Goal: Transaction & Acquisition: Book appointment/travel/reservation

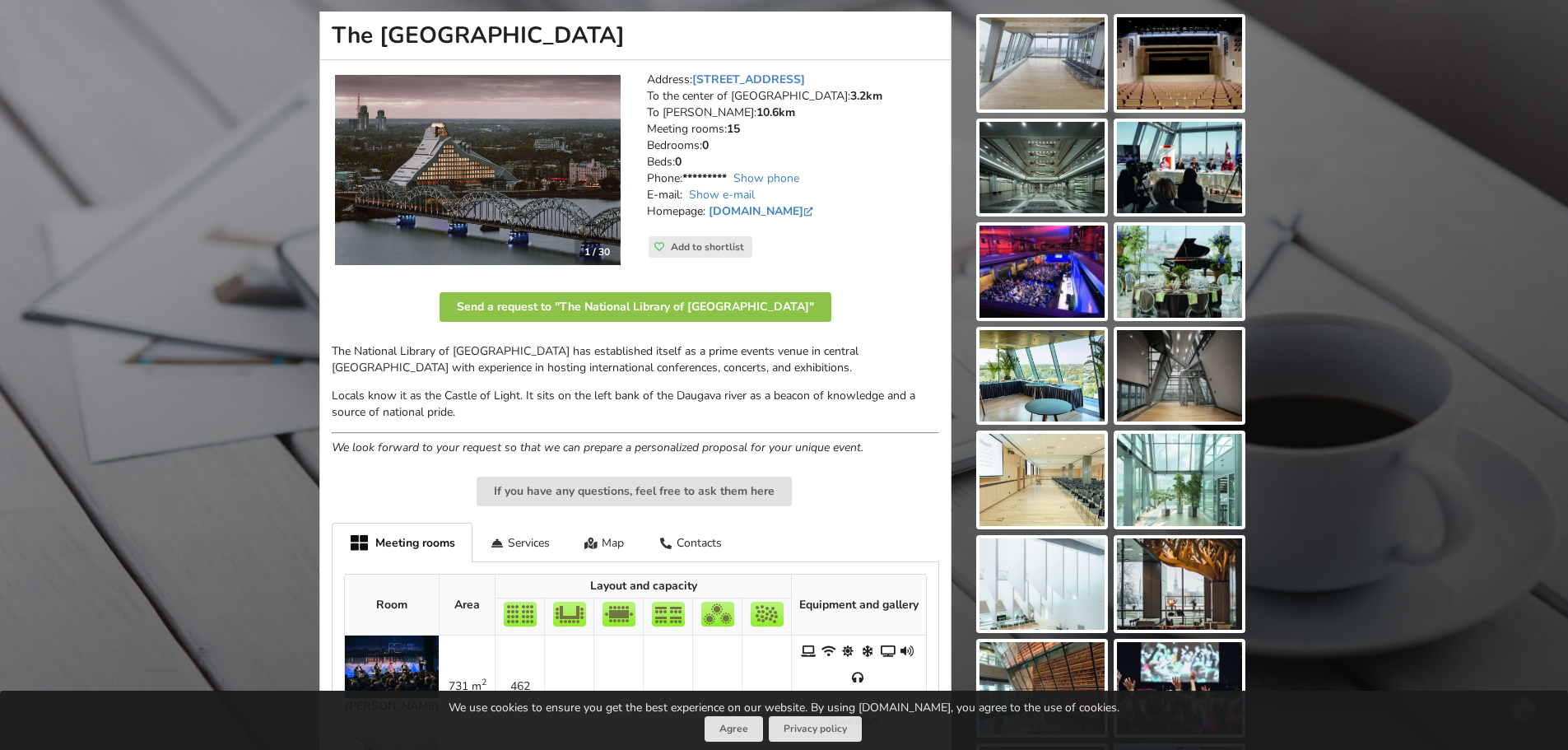
scroll to position [82, 0]
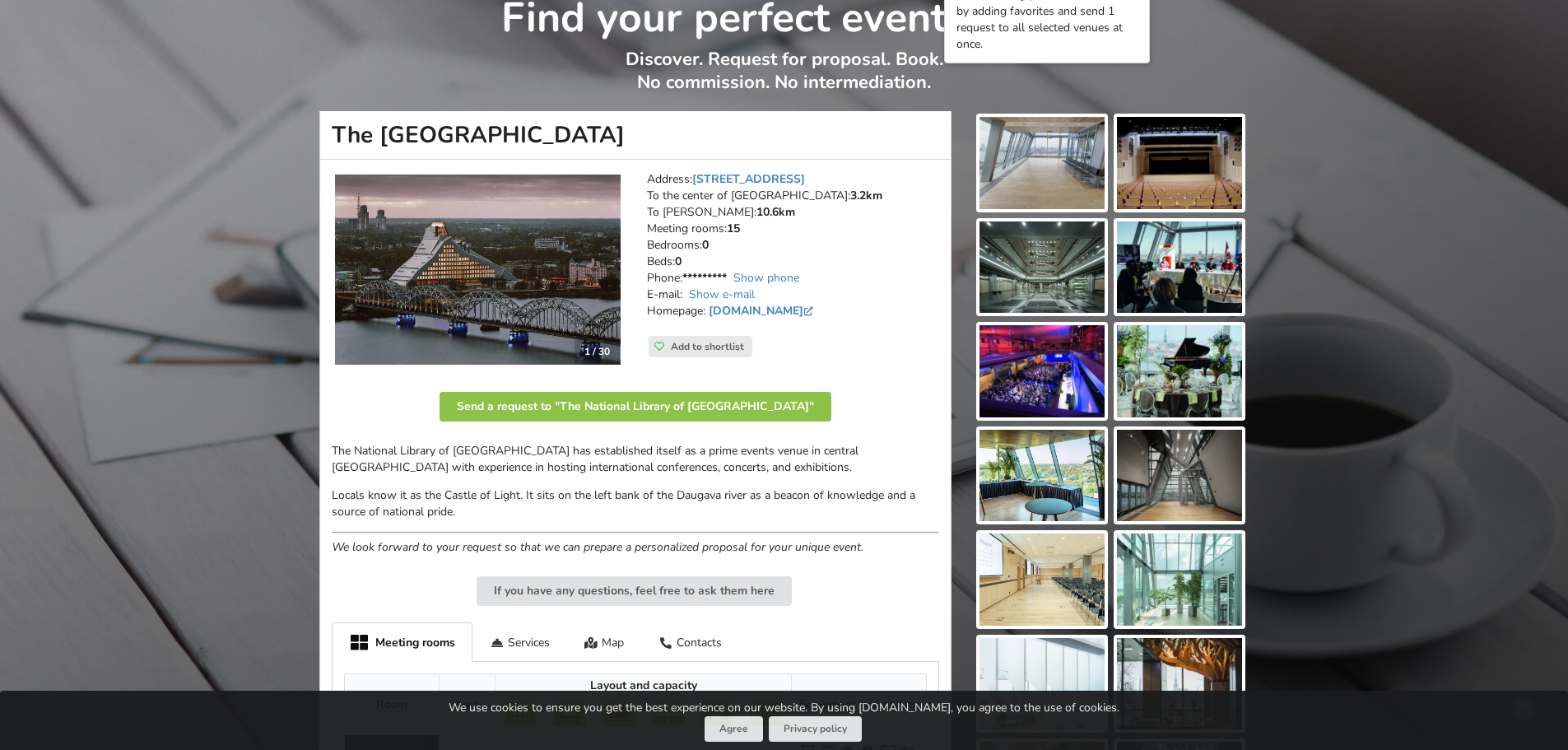
click at [1029, 177] on img at bounding box center [1041, 162] width 125 height 93
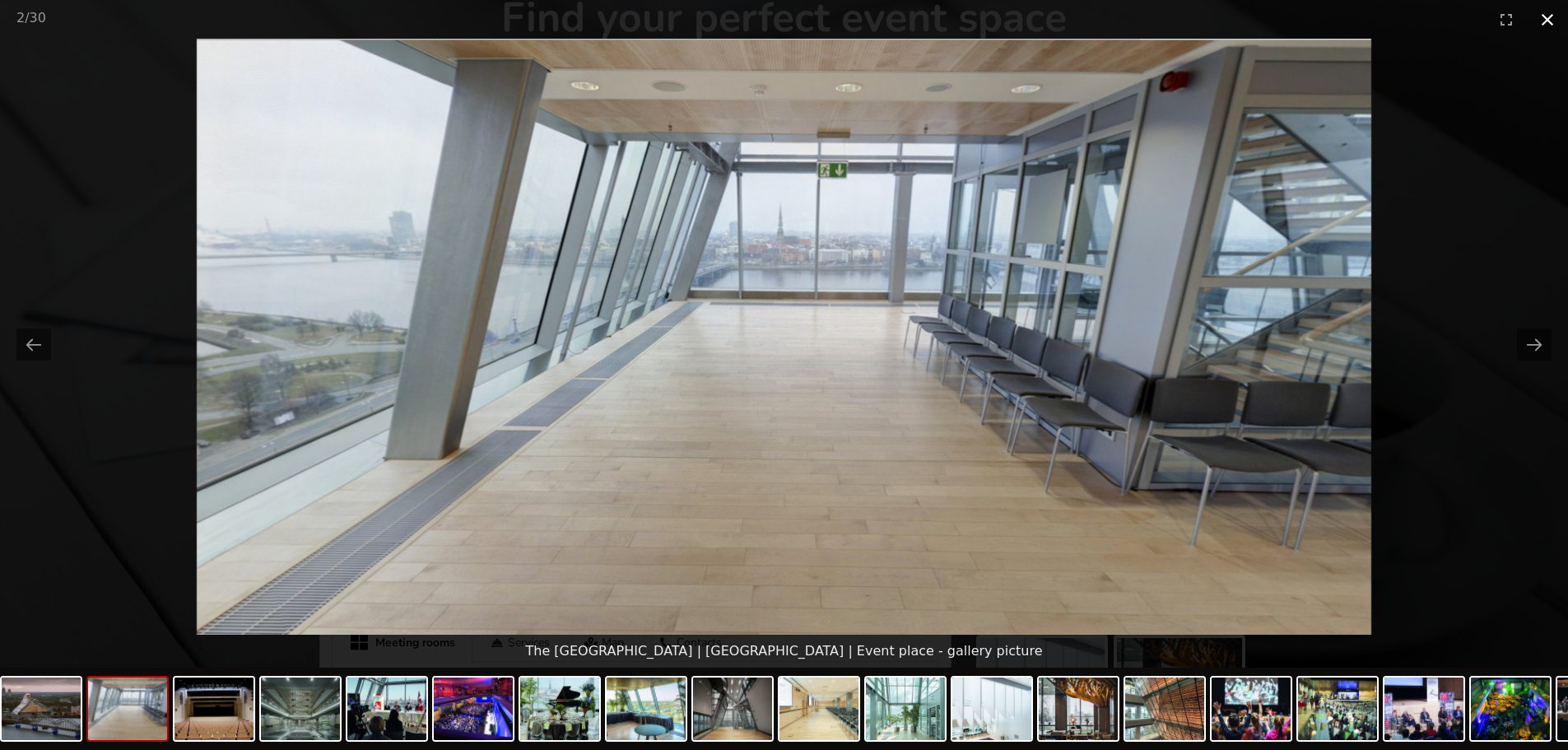
click at [1542, 24] on button "Close gallery" at bounding box center [1547, 19] width 41 height 39
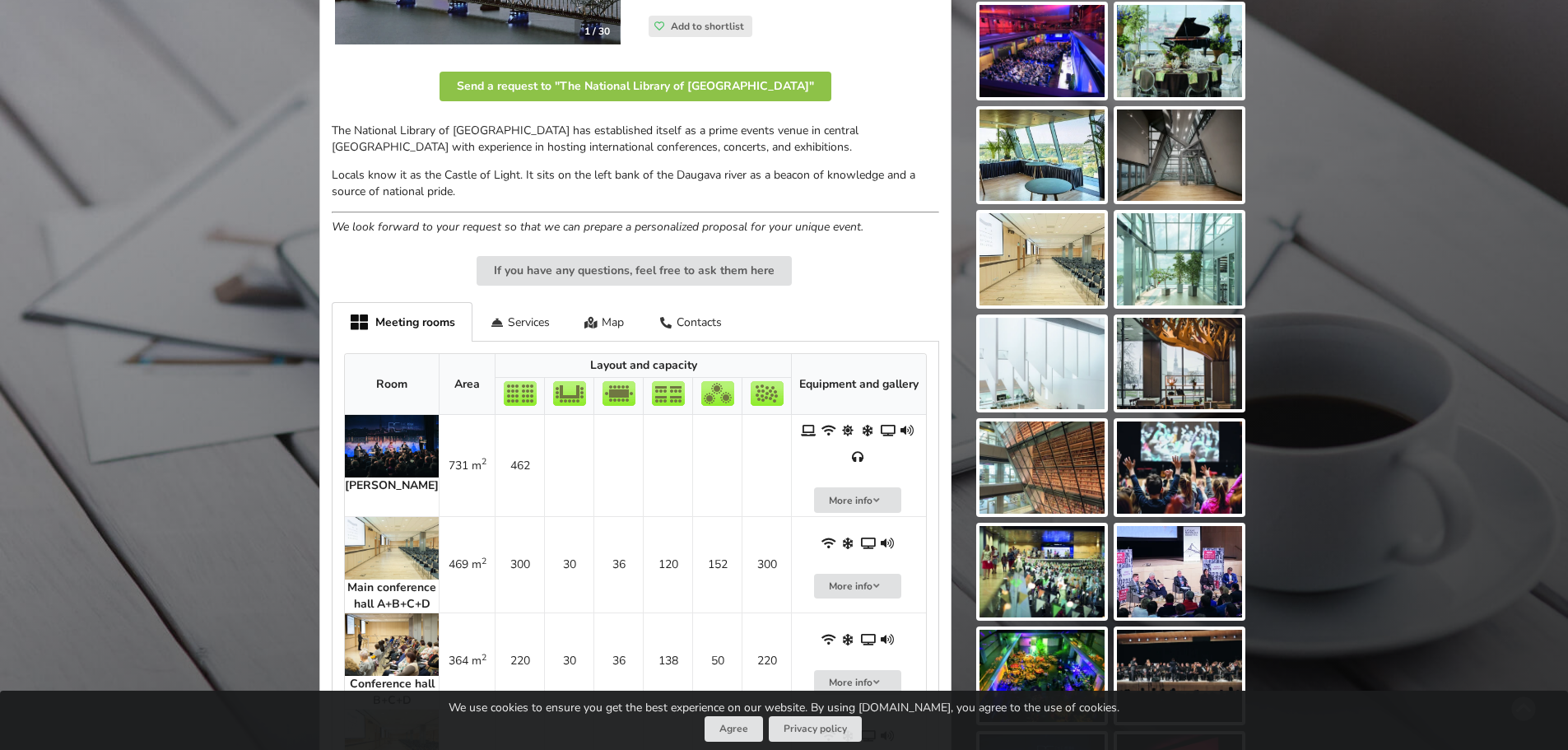
scroll to position [411, 0]
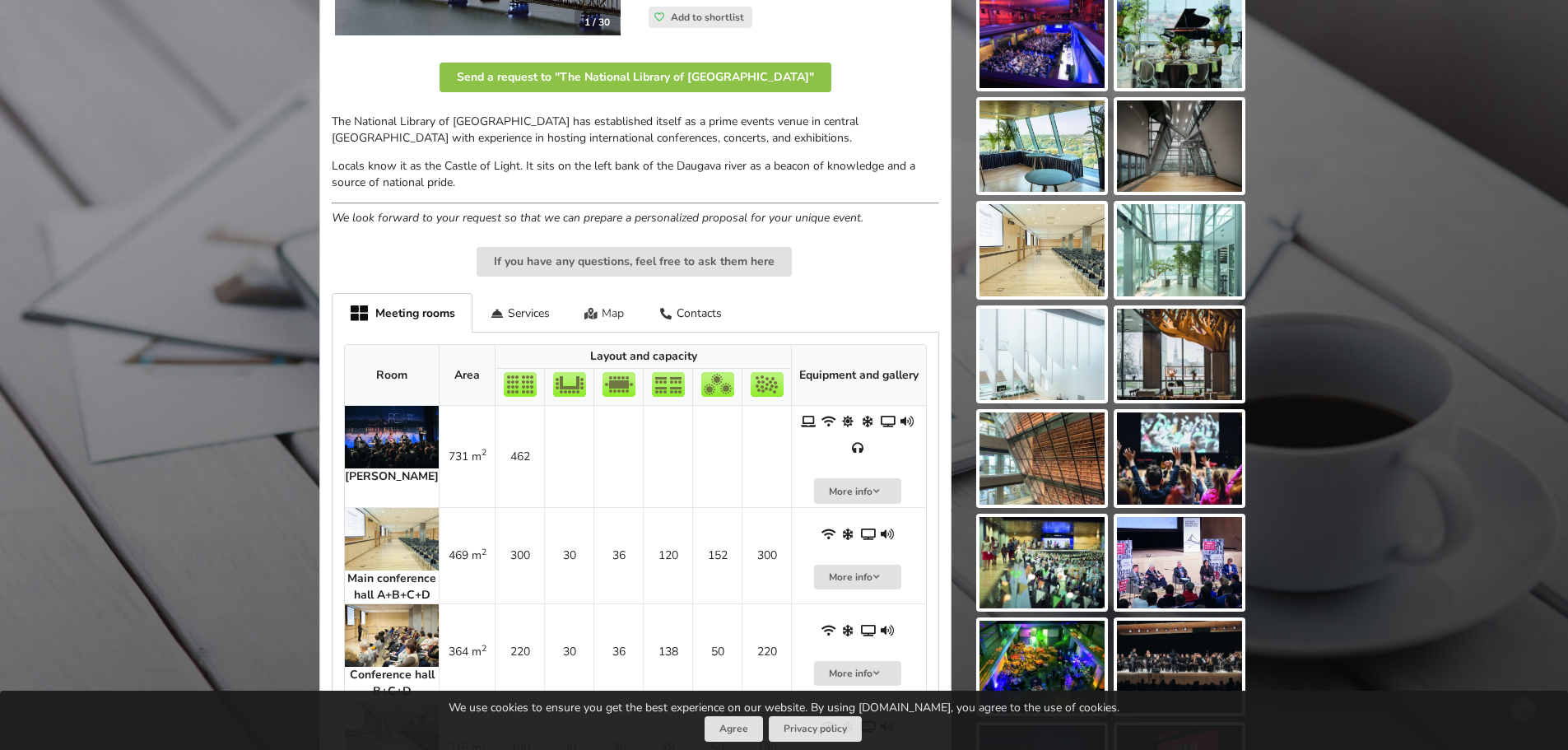
click at [625, 310] on div "Map" at bounding box center [604, 312] width 74 height 39
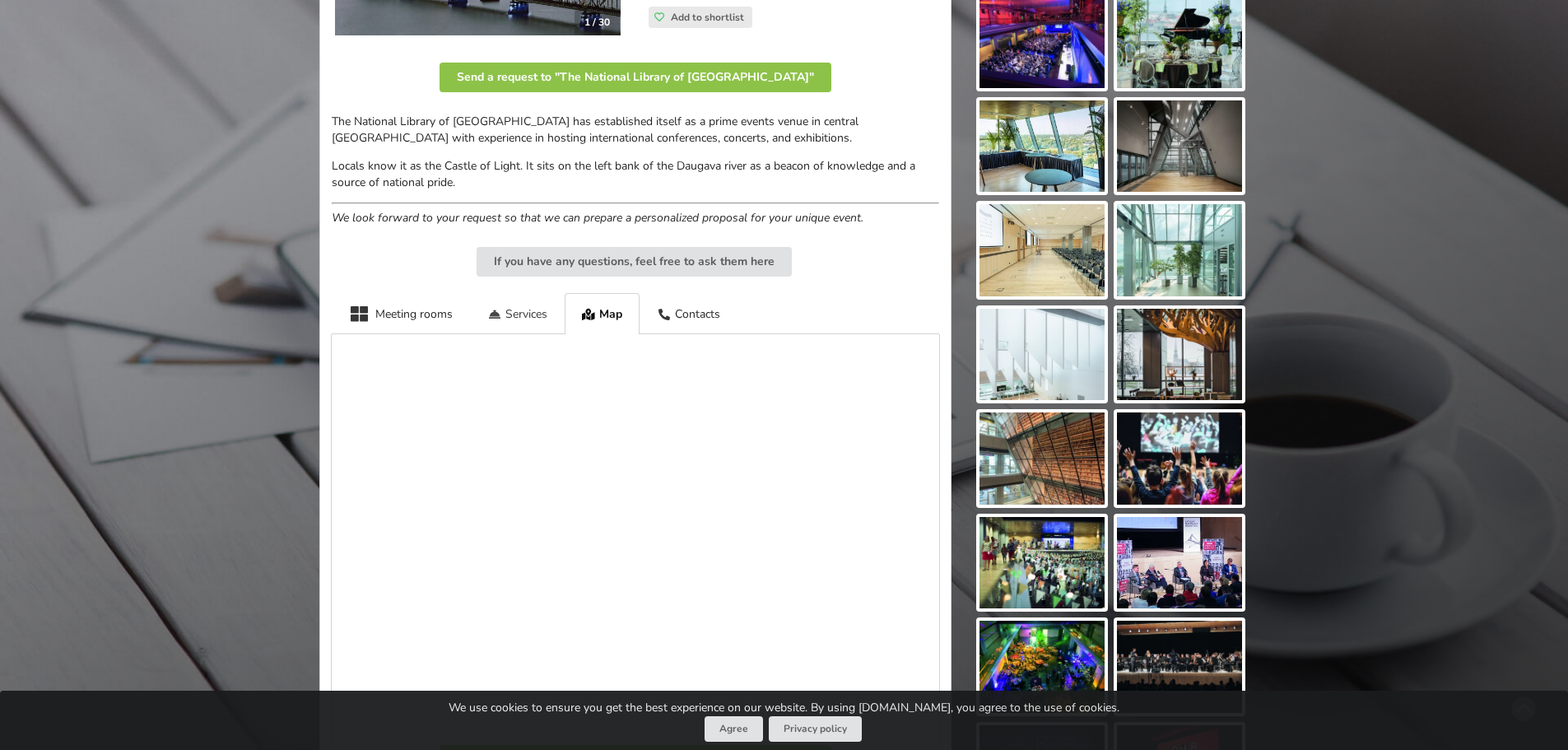
click at [510, 312] on div "Services" at bounding box center [517, 313] width 94 height 40
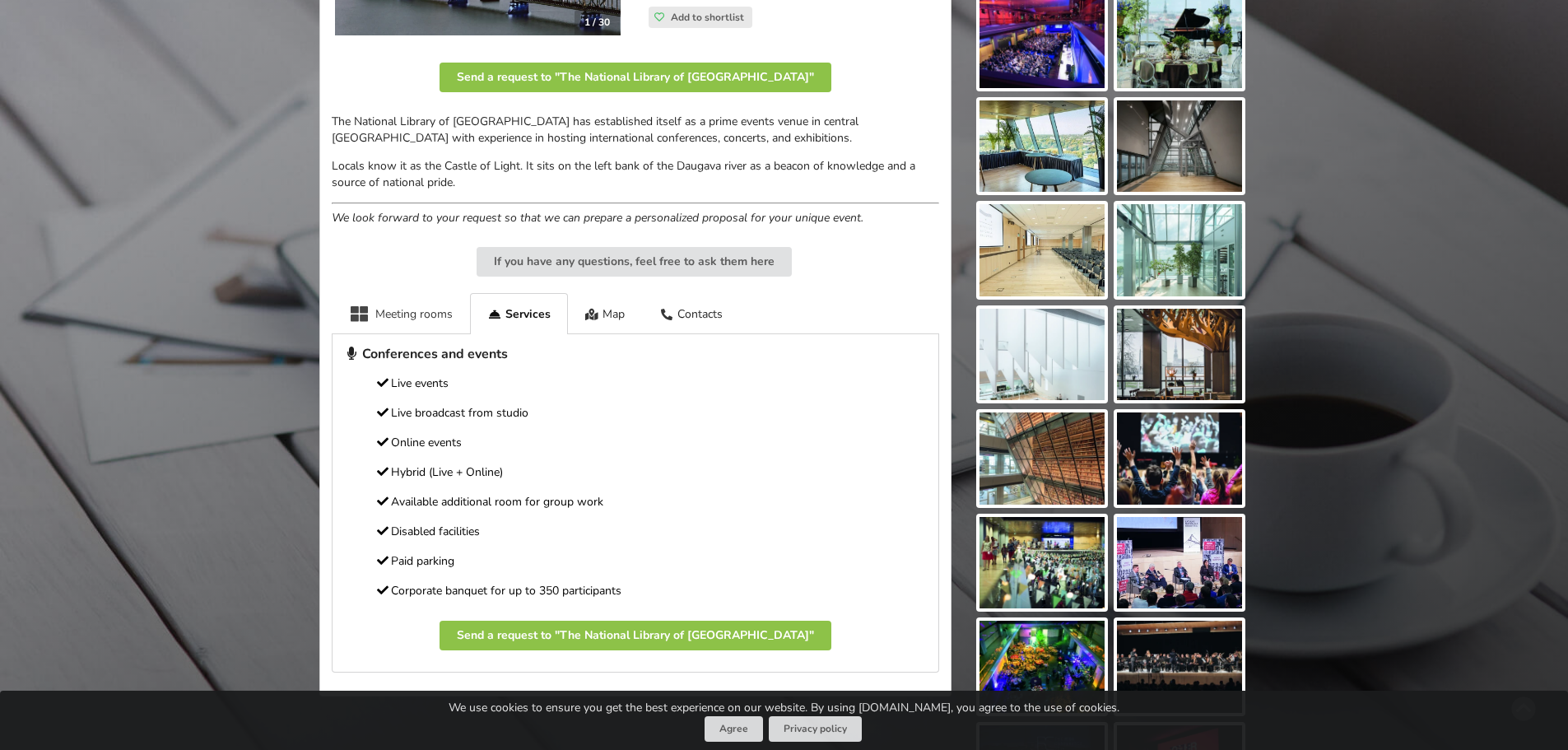
click at [405, 304] on div "Meeting rooms" at bounding box center [401, 313] width 138 height 40
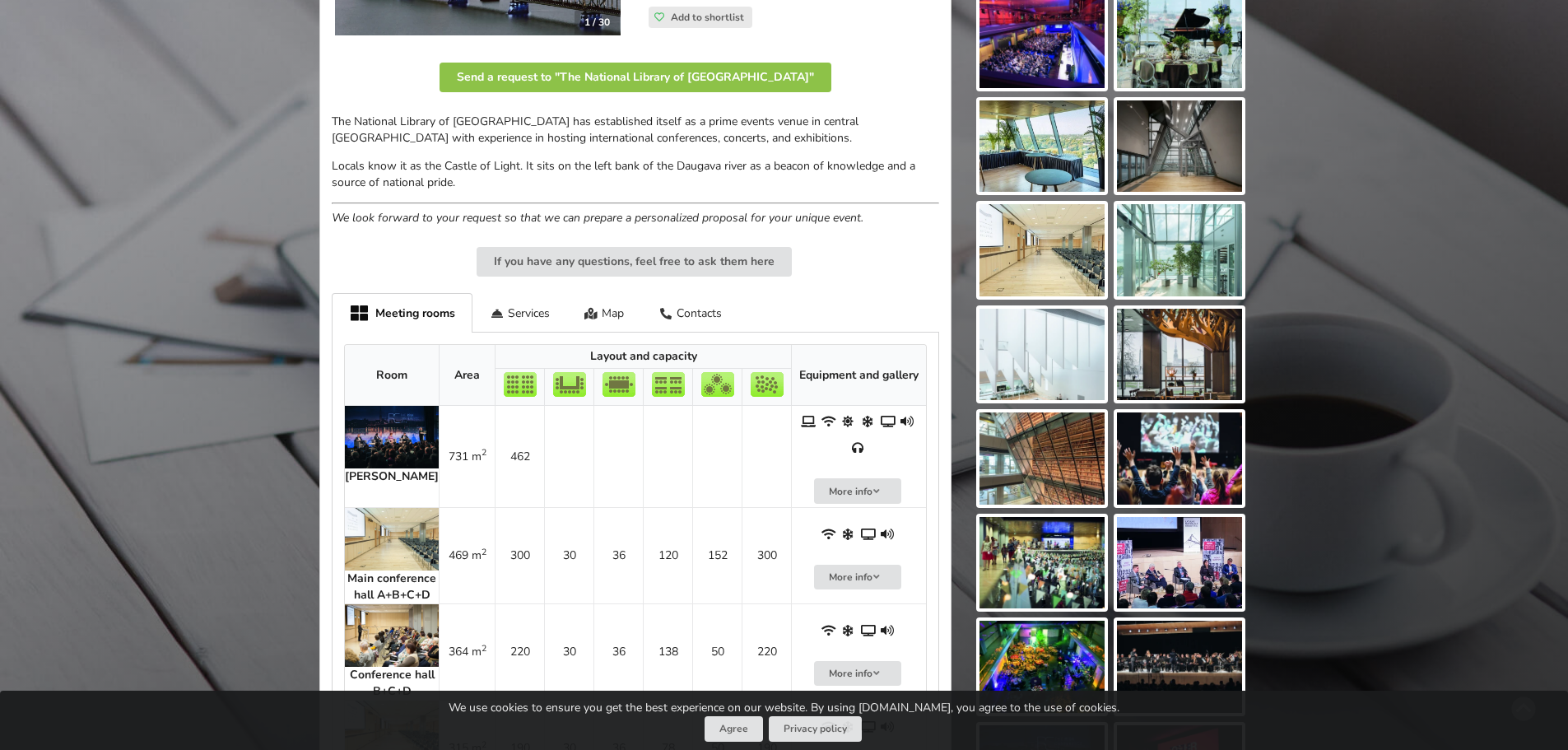
click at [387, 442] on img at bounding box center [391, 437] width 94 height 63
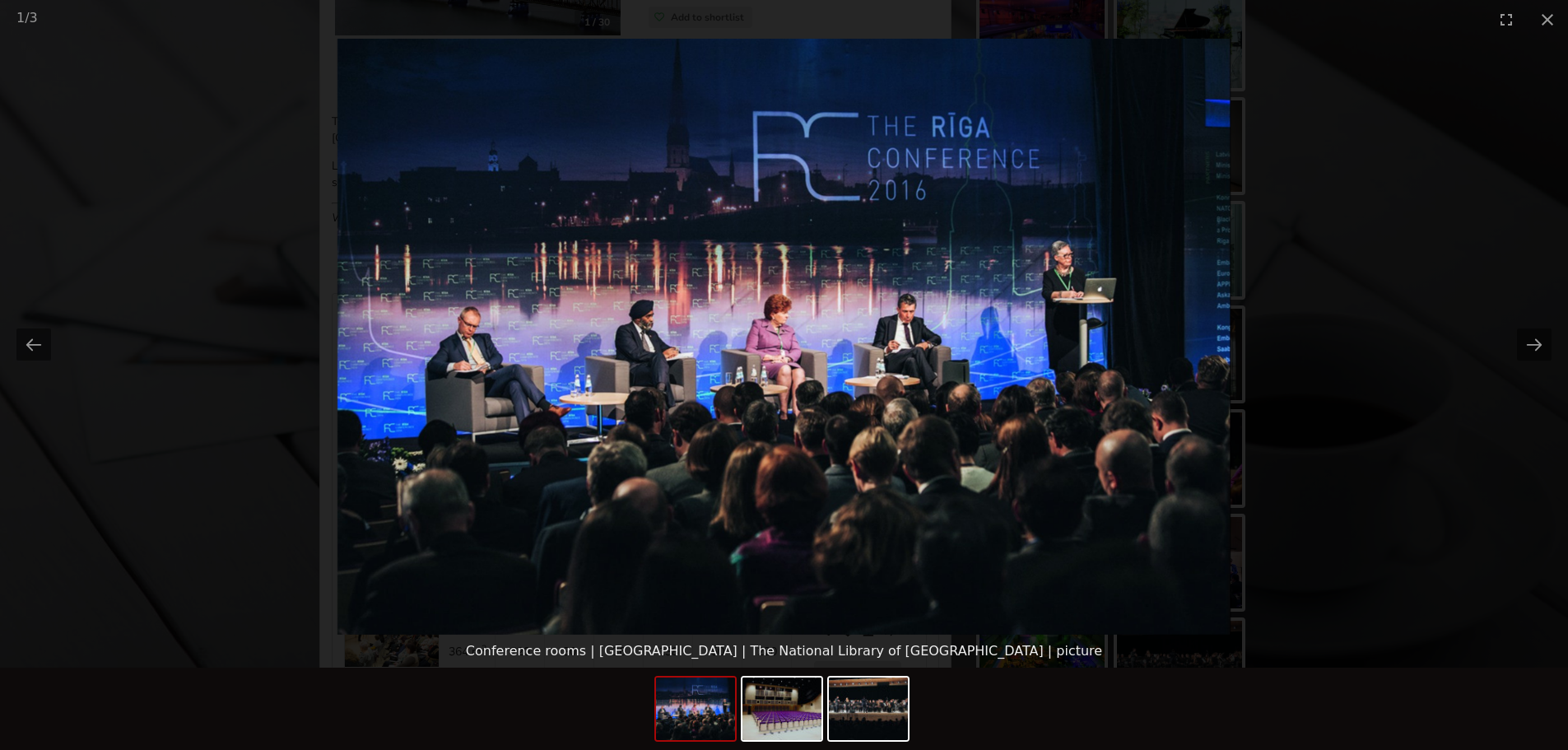
click at [1335, 158] on picture at bounding box center [784, 337] width 1568 height 595
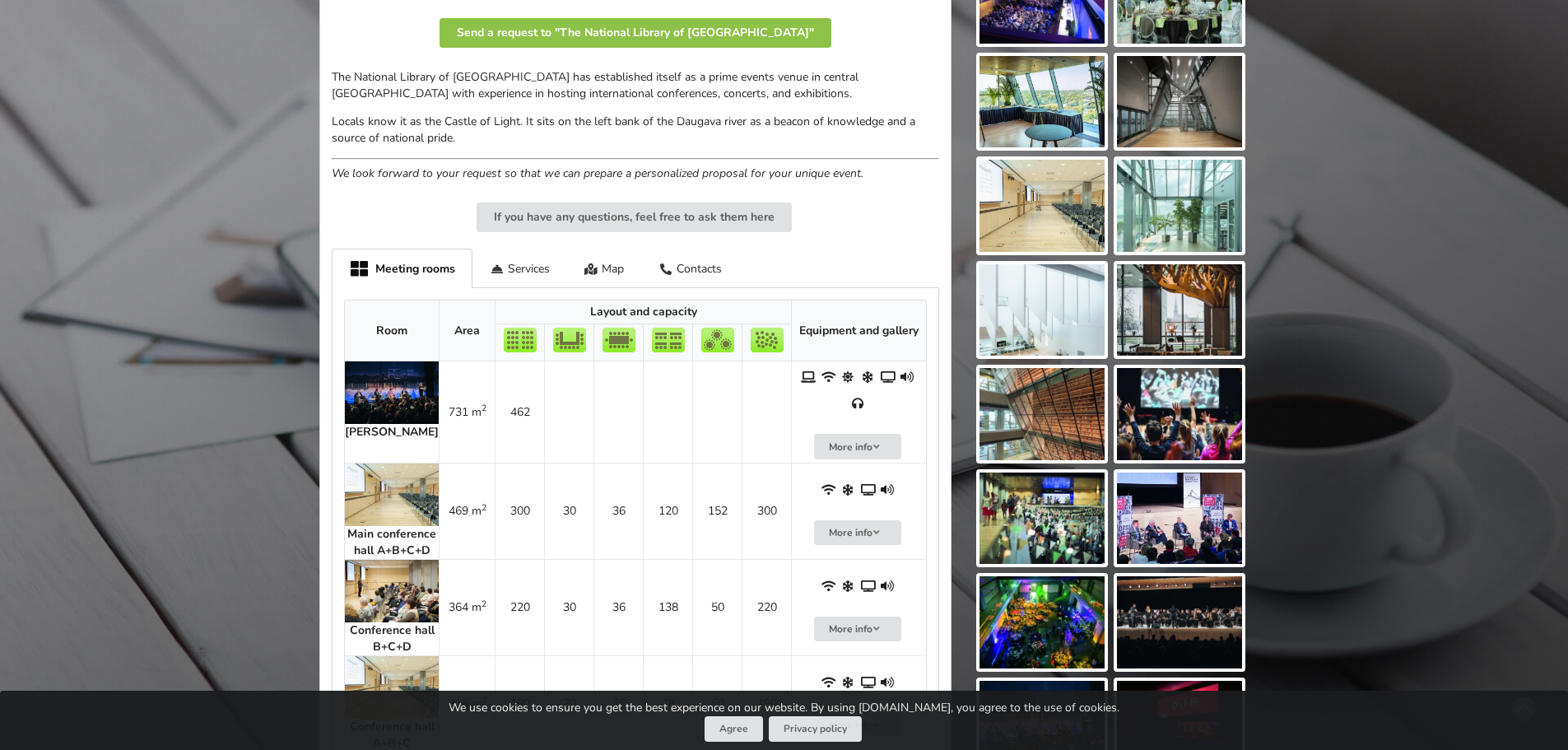
scroll to position [494, 0]
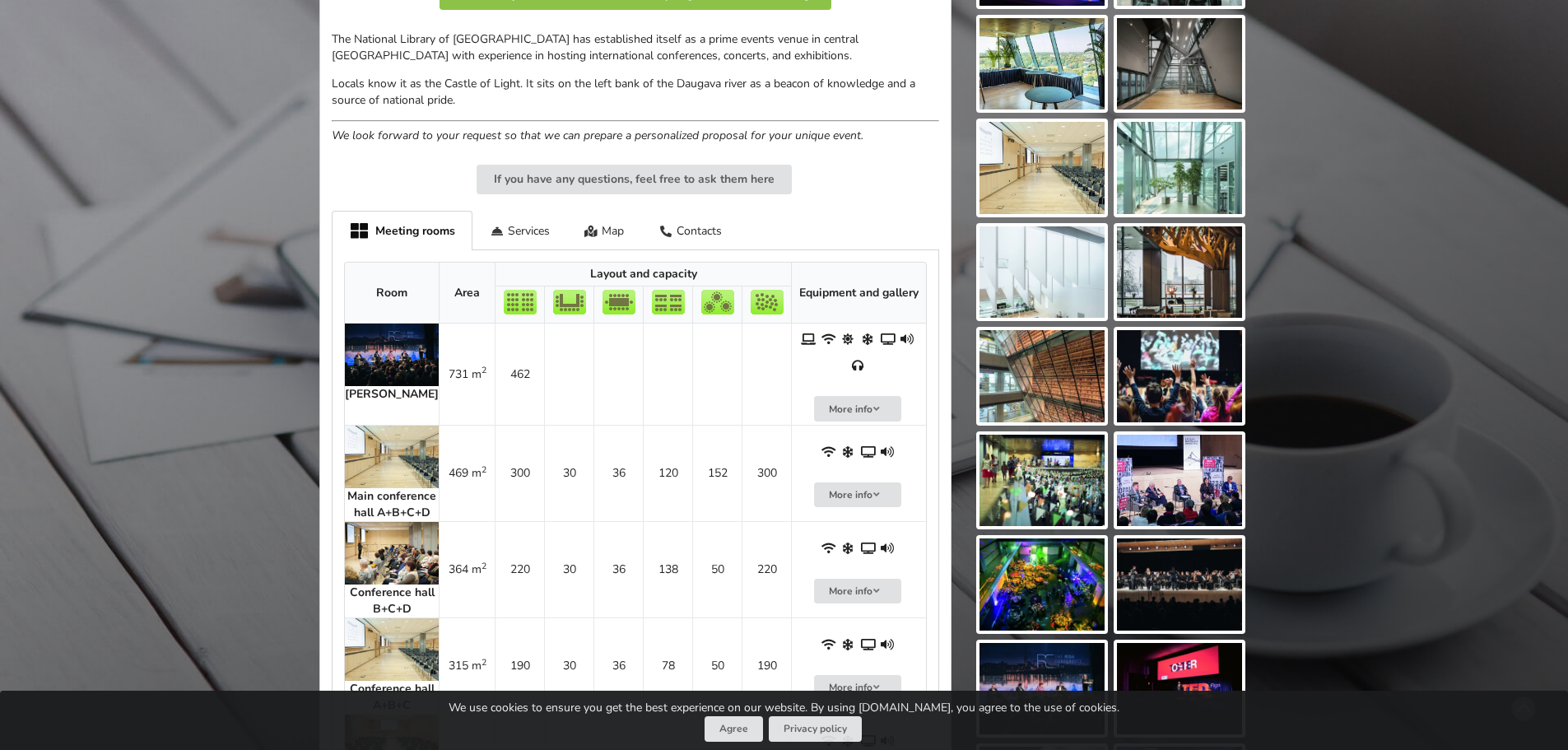
click at [387, 494] on strong "Main conference hall A+B+C+D" at bounding box center [391, 504] width 89 height 32
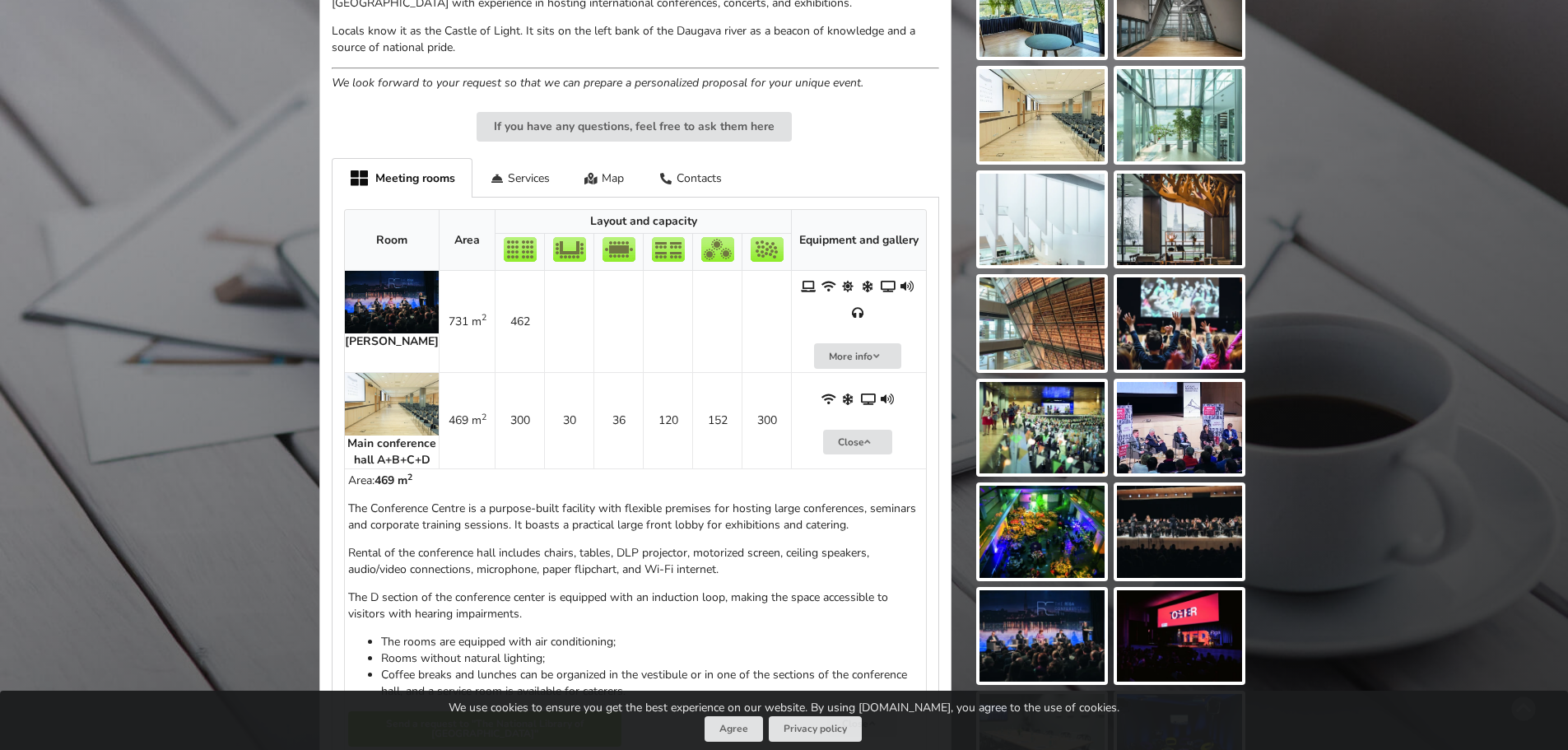
scroll to position [576, 0]
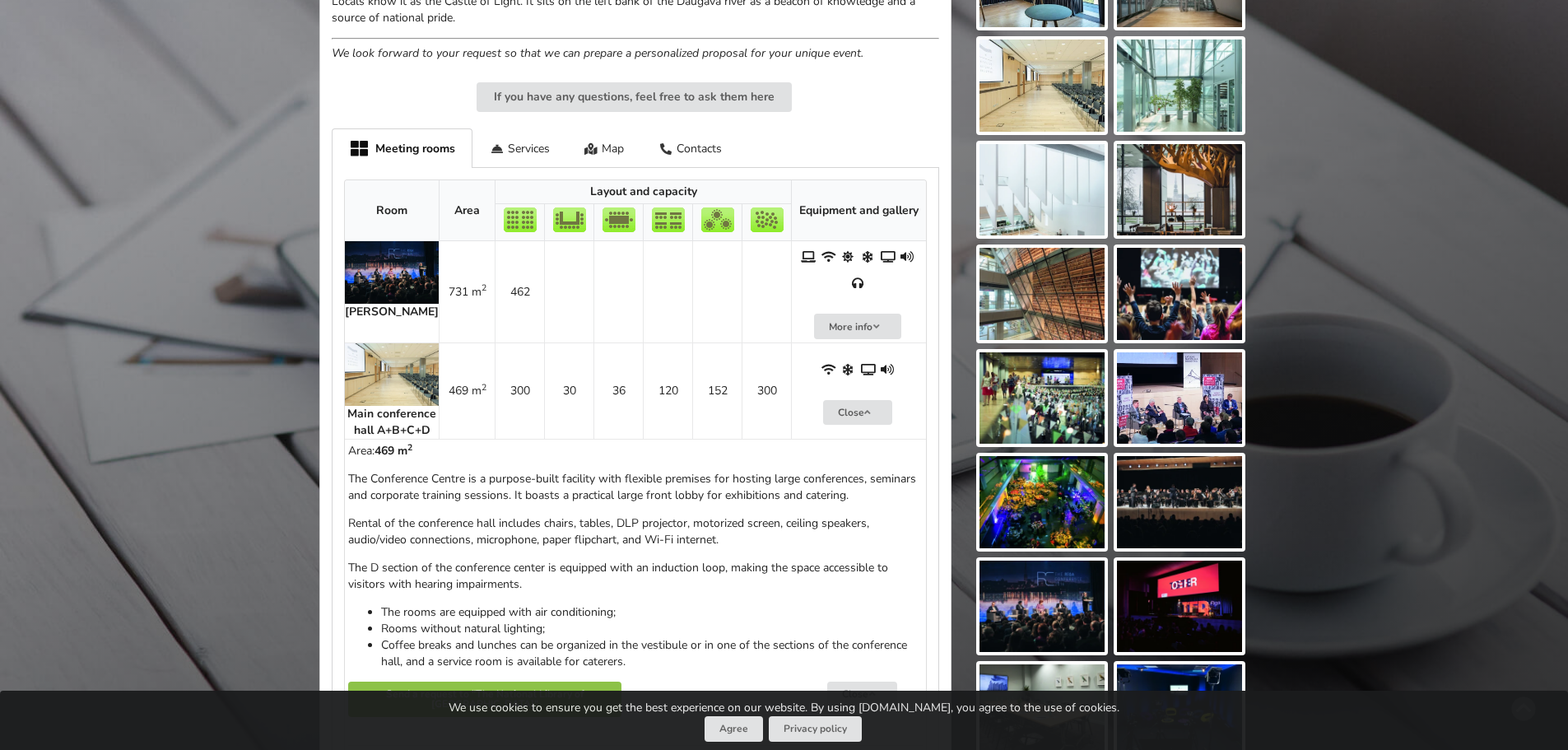
click at [398, 309] on strong "[PERSON_NAME]" at bounding box center [391, 311] width 94 height 15
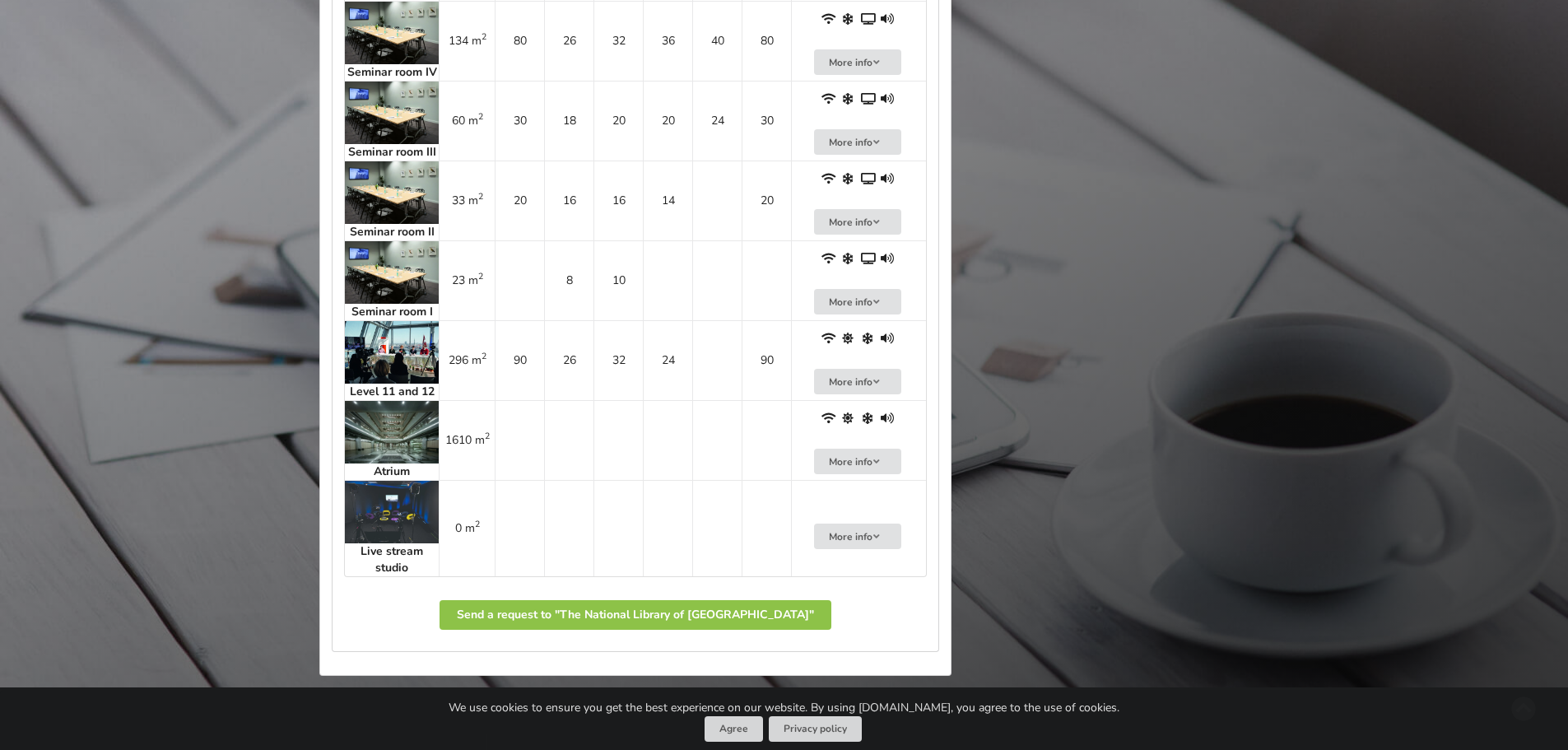
scroll to position [2304, 0]
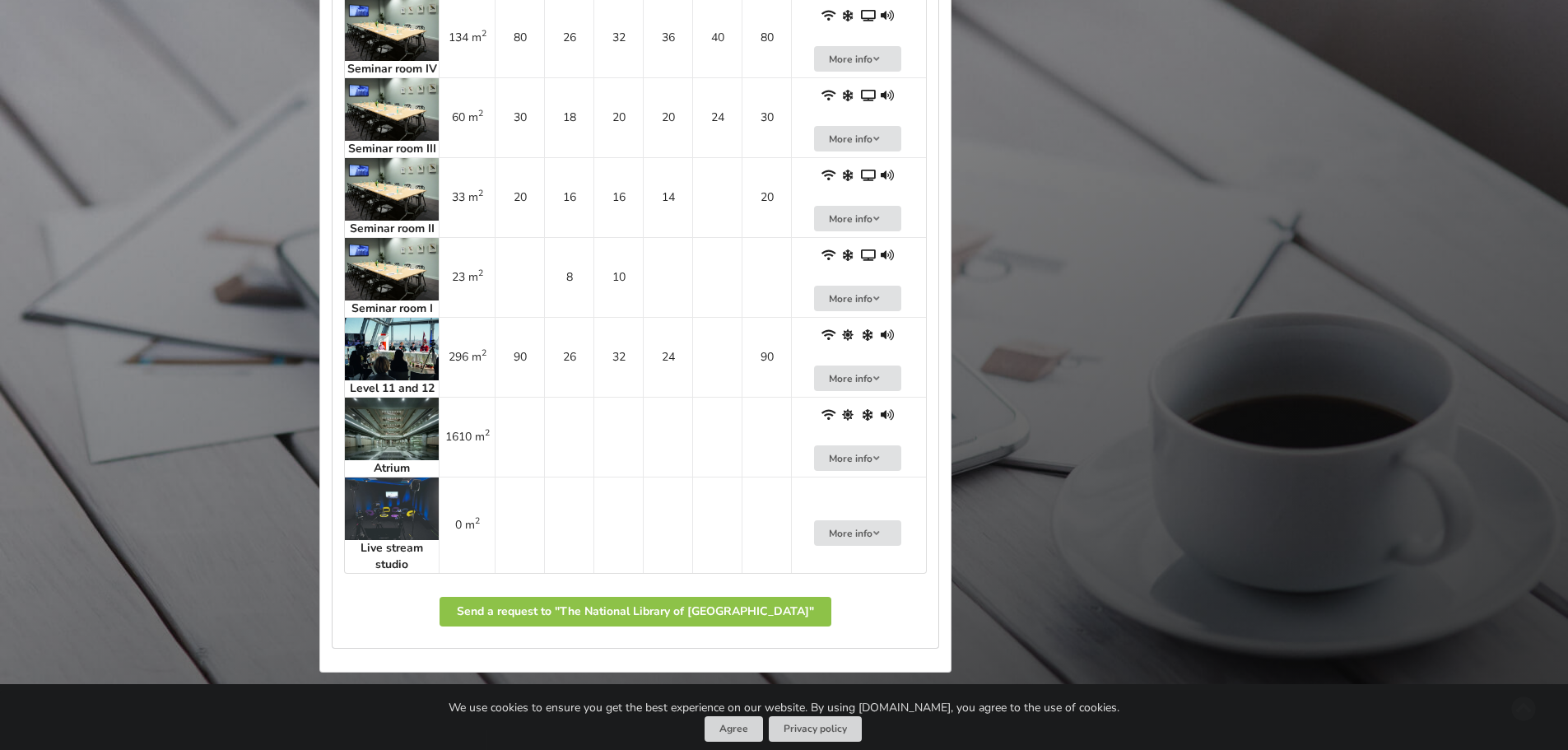
click at [402, 396] on strong "Level 11 and 12" at bounding box center [392, 387] width 85 height 15
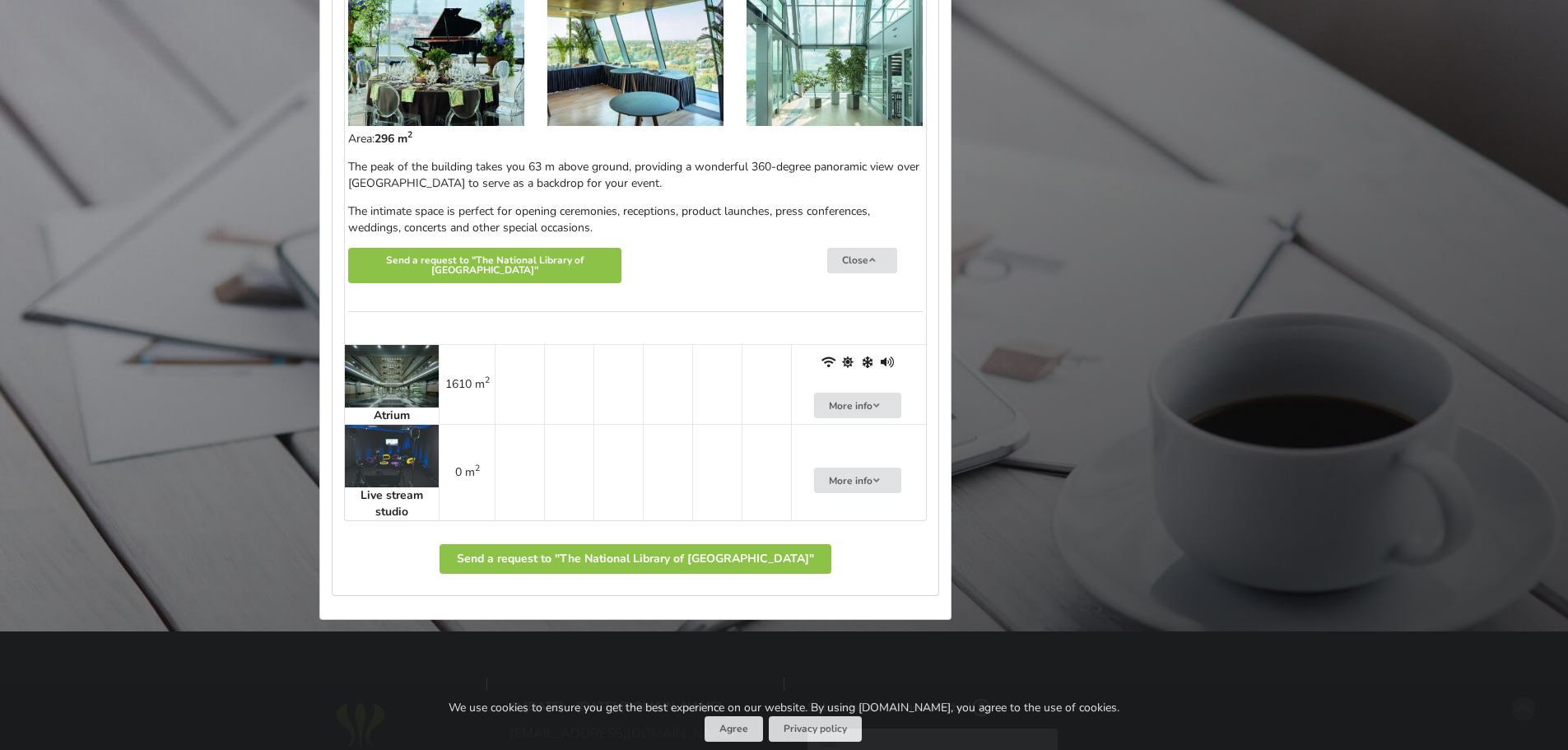
scroll to position [2634, 0]
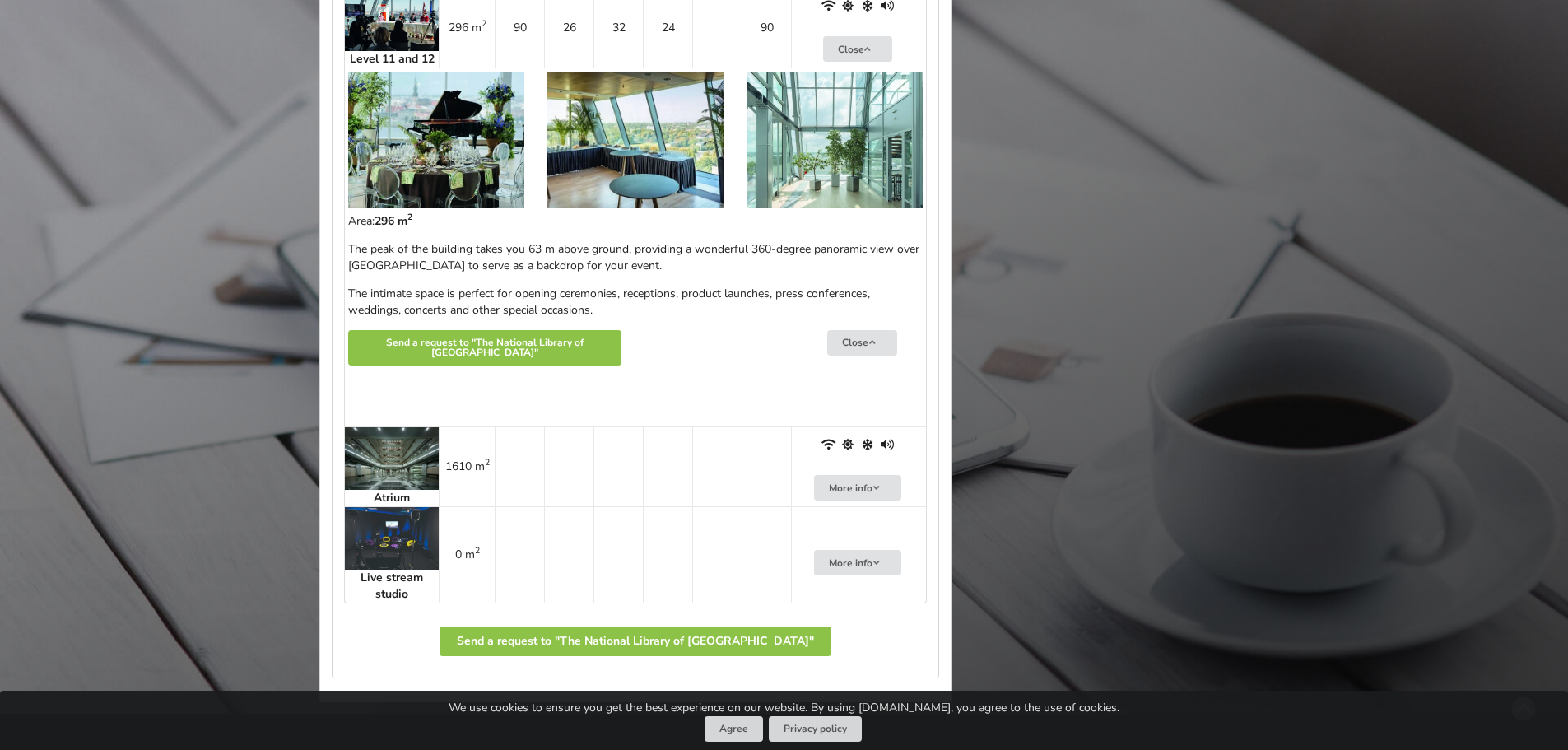
click at [467, 208] on img at bounding box center [436, 139] width 177 height 136
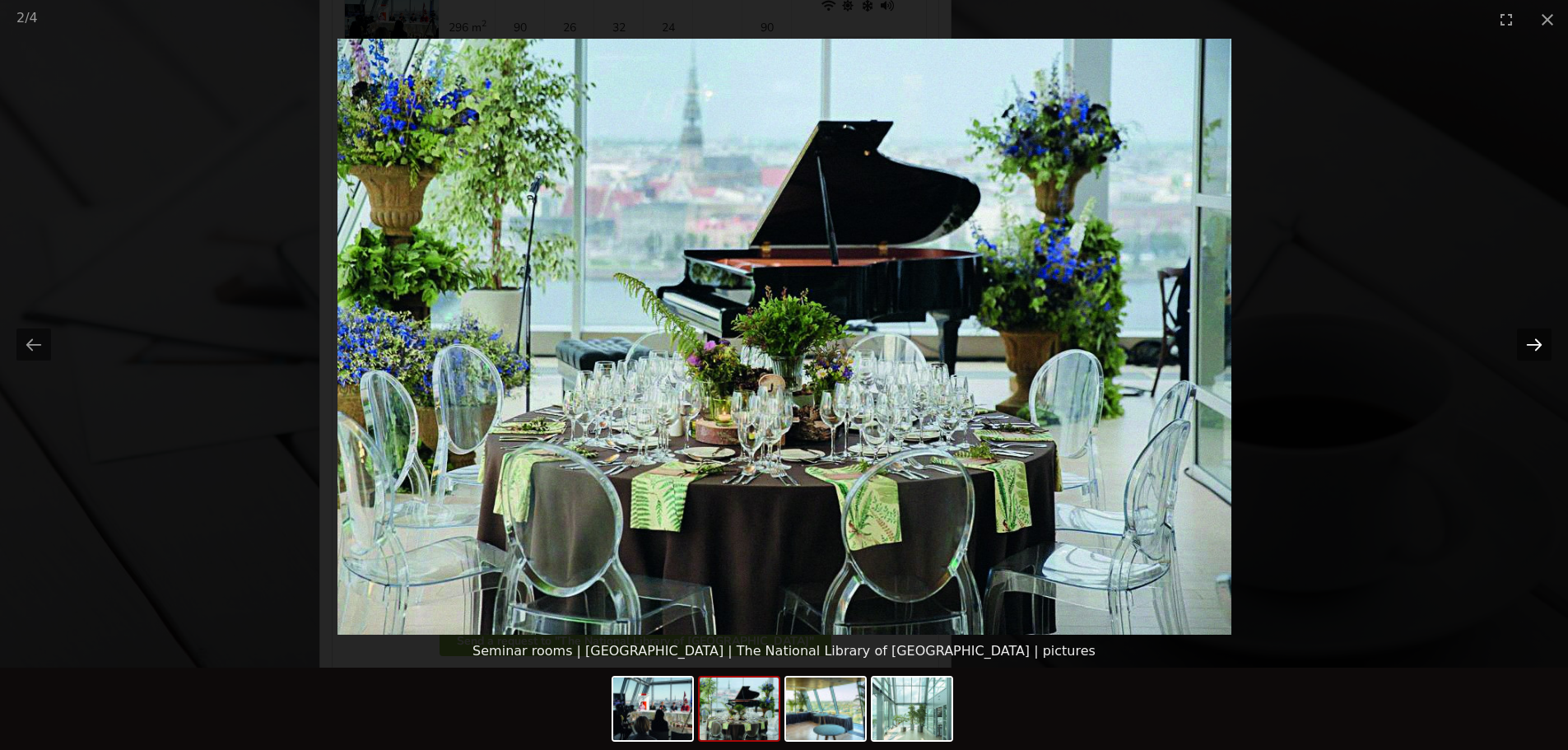
click at [1535, 340] on button "Next slide" at bounding box center [1535, 344] width 34 height 32
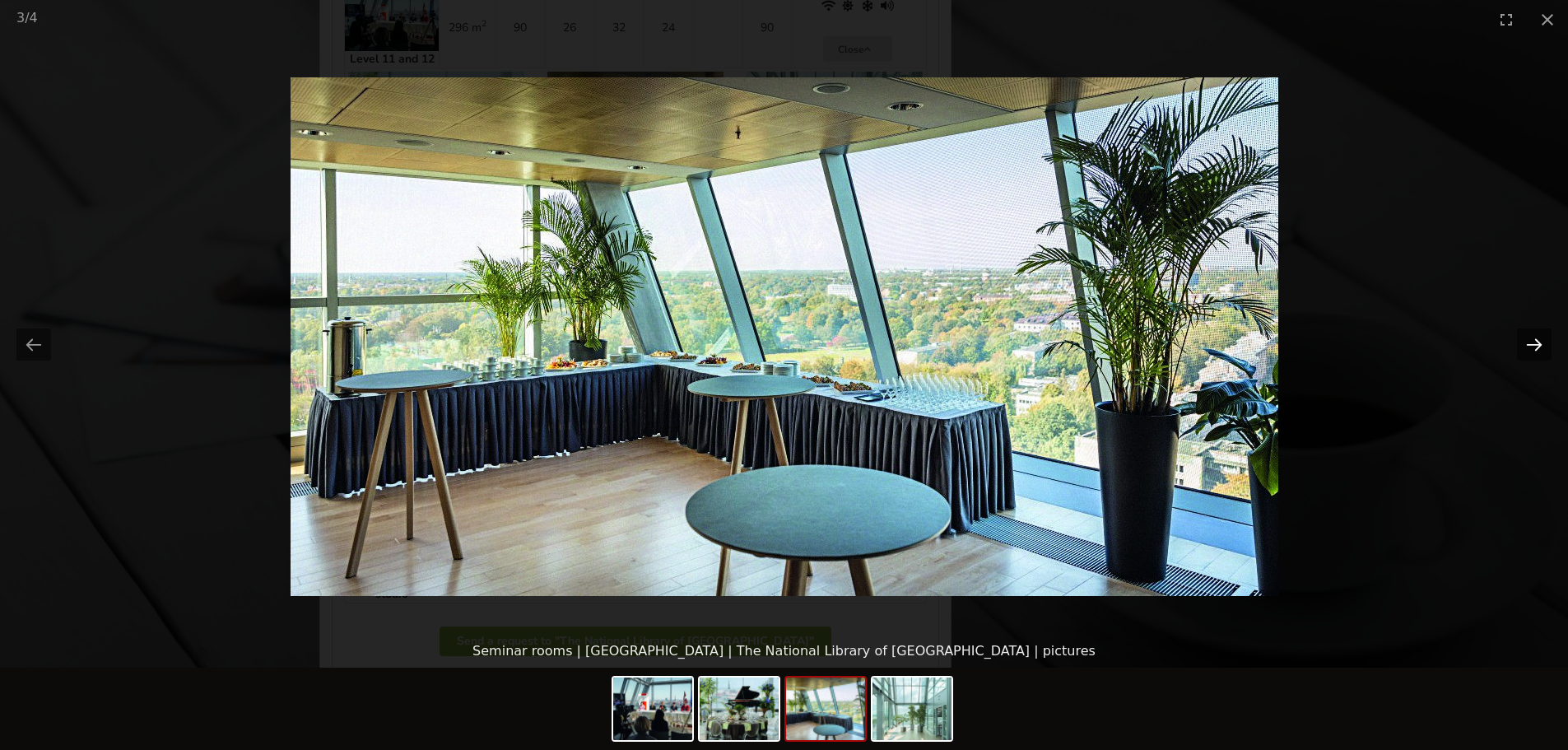
click at [1542, 344] on button "Next slide" at bounding box center [1535, 344] width 34 height 32
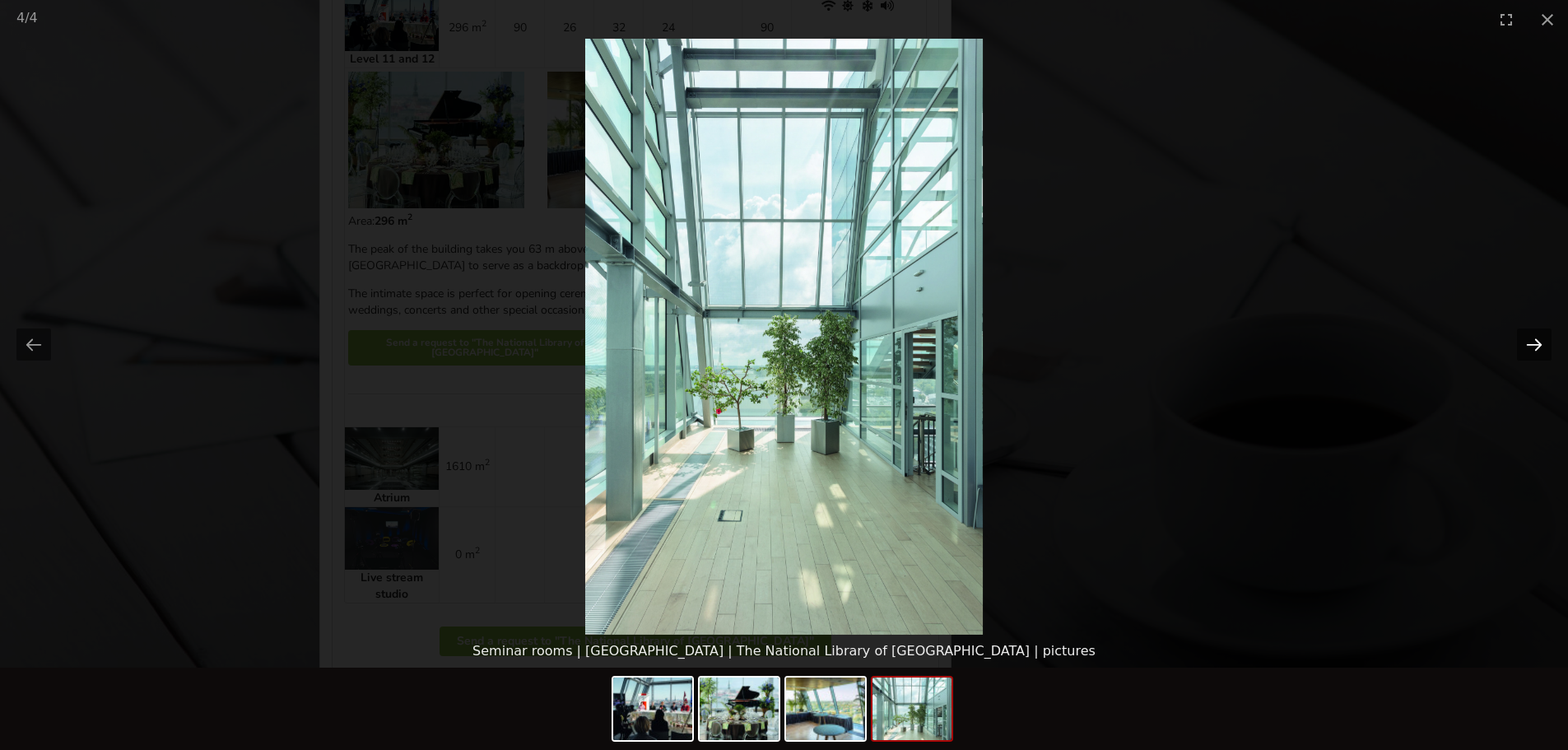
click at [1542, 344] on button "Next slide" at bounding box center [1535, 344] width 34 height 32
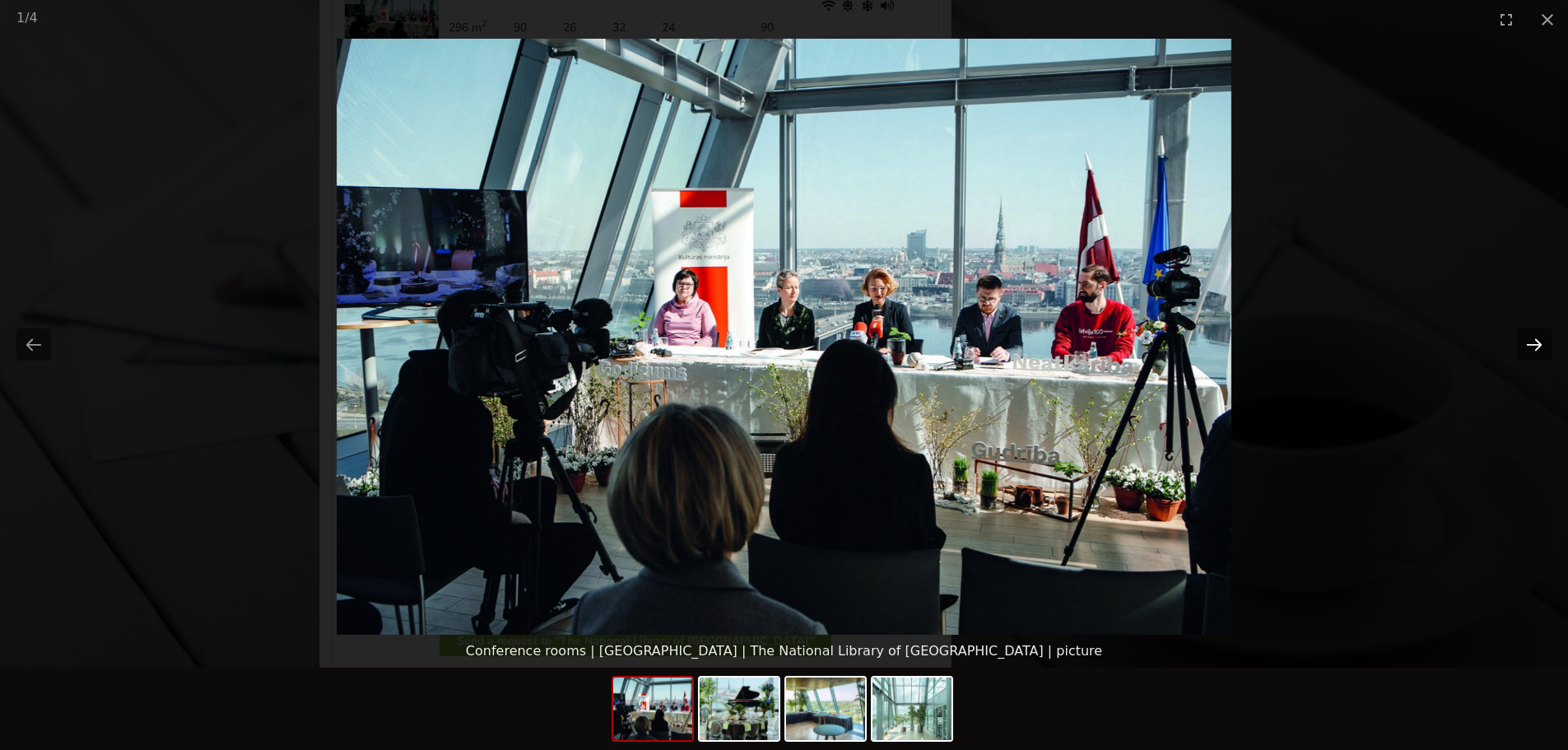
click at [1542, 344] on button "Next slide" at bounding box center [1535, 344] width 34 height 32
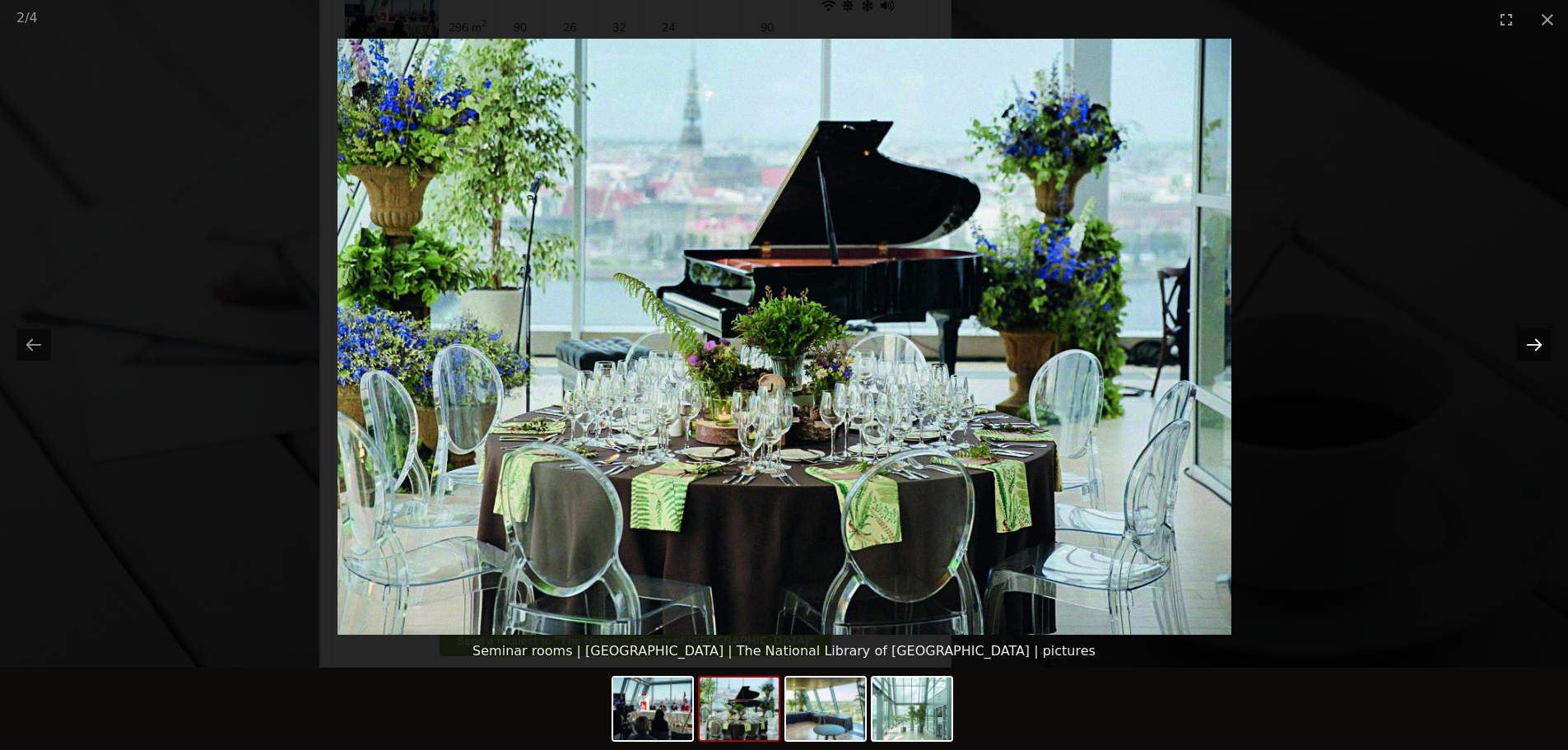
click at [1542, 344] on button "Next slide" at bounding box center [1535, 344] width 34 height 32
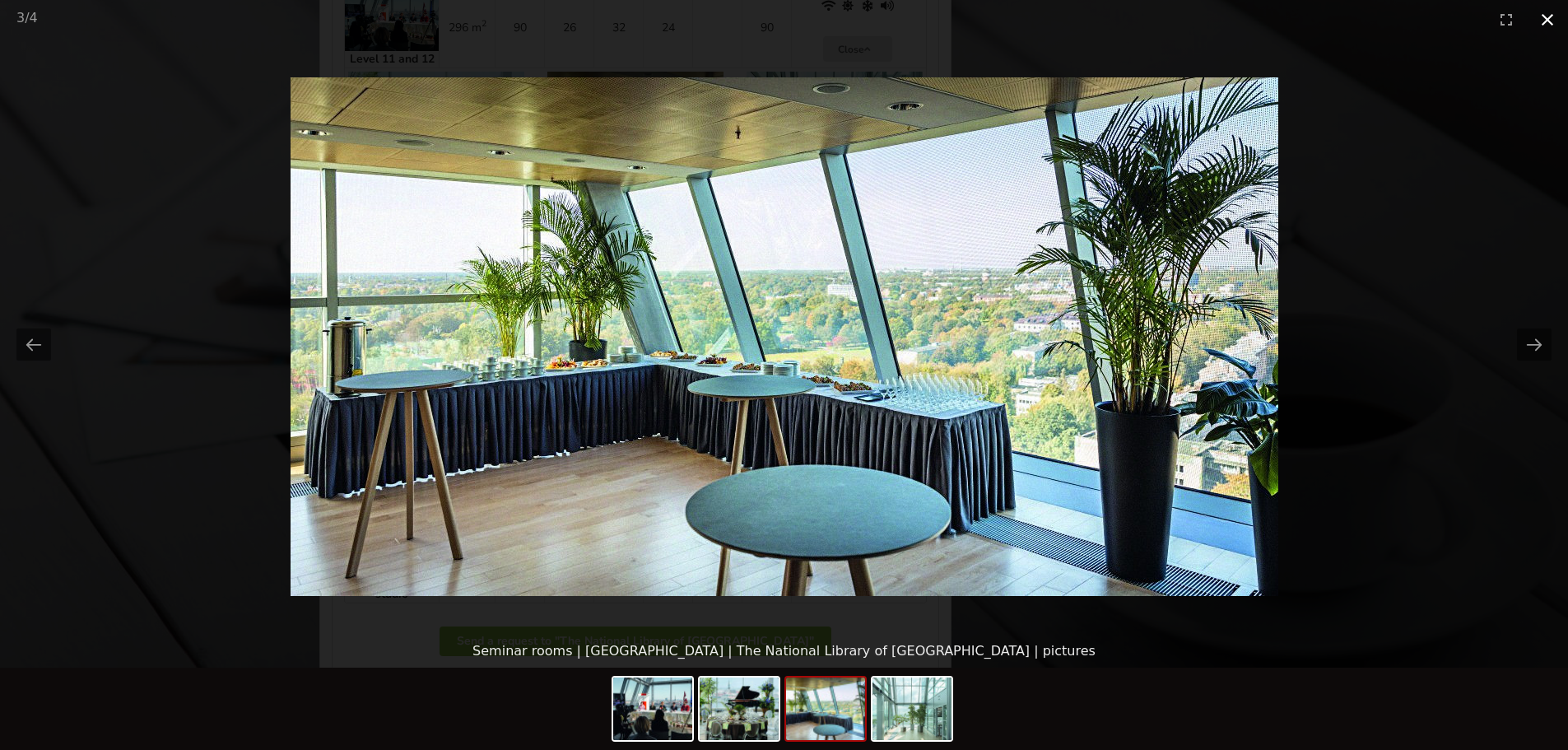
click at [1554, 31] on button "Close gallery" at bounding box center [1547, 19] width 41 height 39
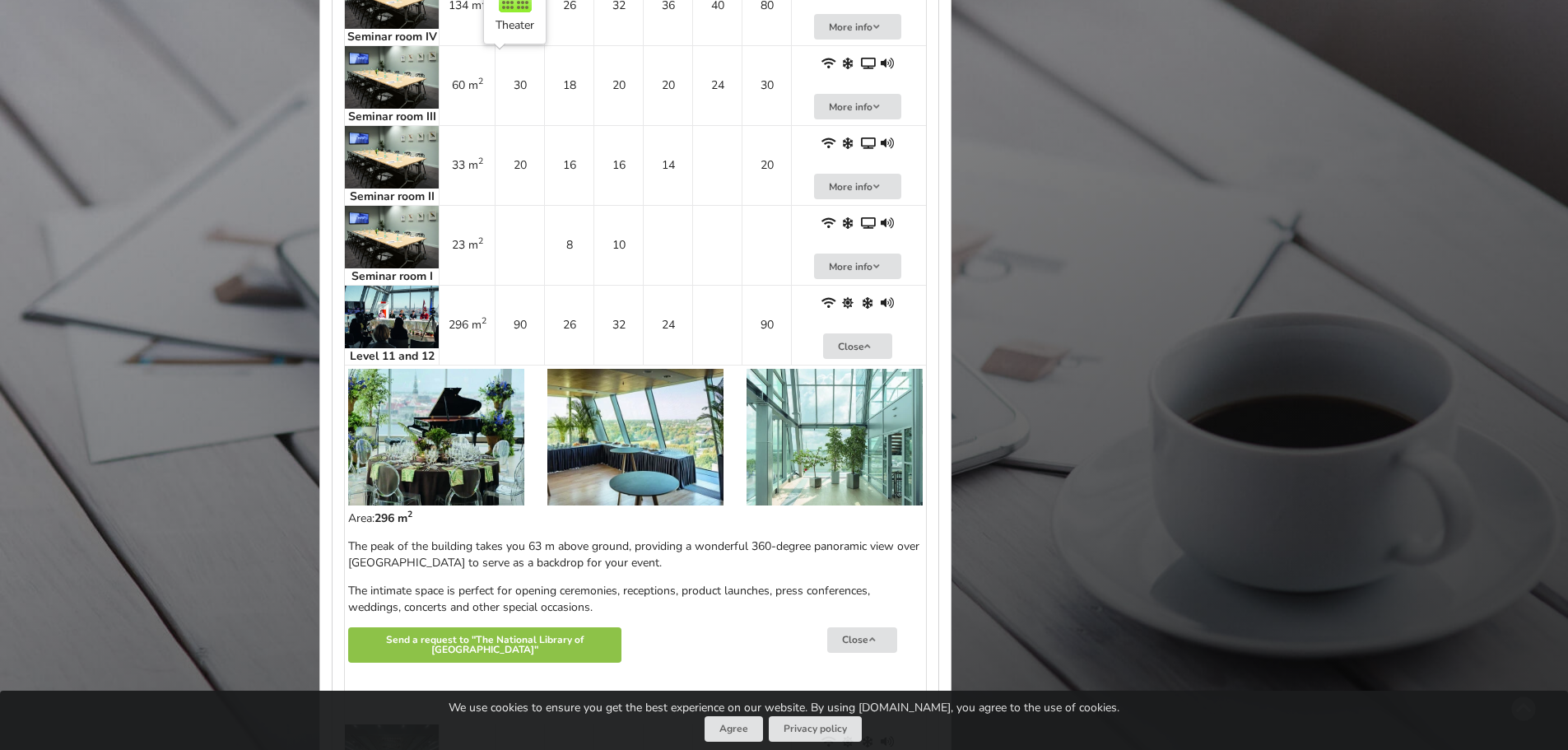
scroll to position [2386, 0]
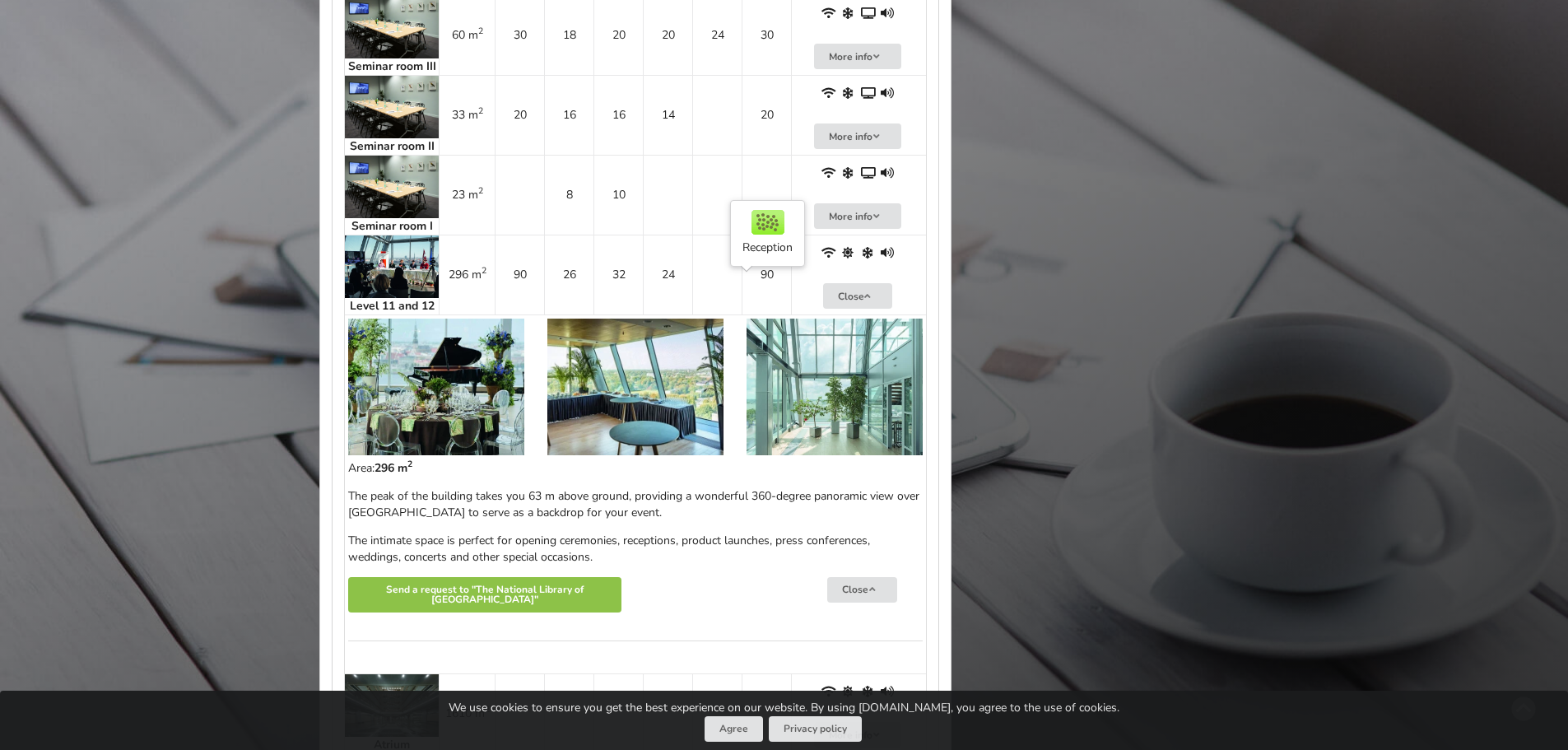
click at [747, 314] on td "90" at bounding box center [766, 275] width 50 height 80
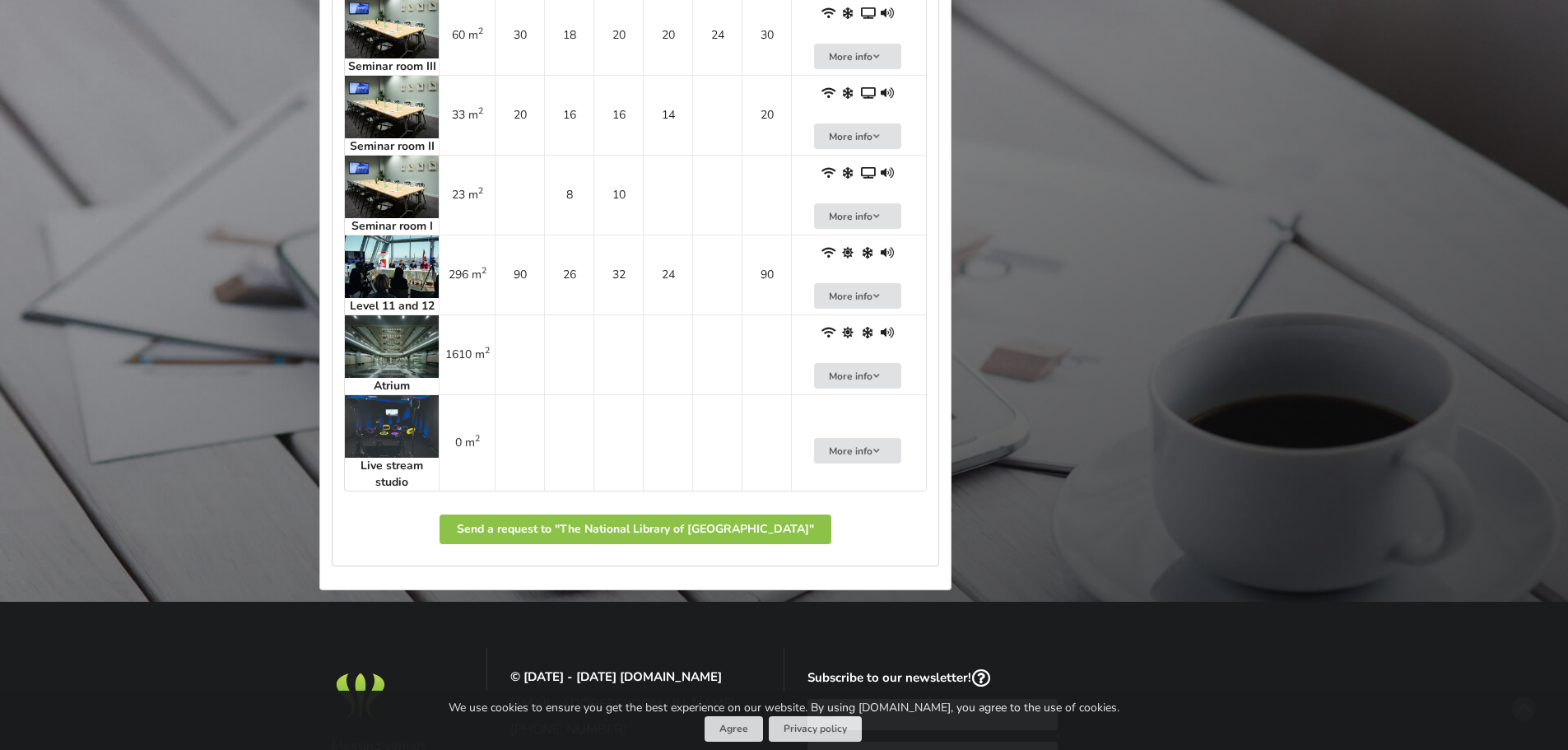
click at [747, 314] on td "90" at bounding box center [766, 275] width 50 height 80
